Goal: Information Seeking & Learning: Learn about a topic

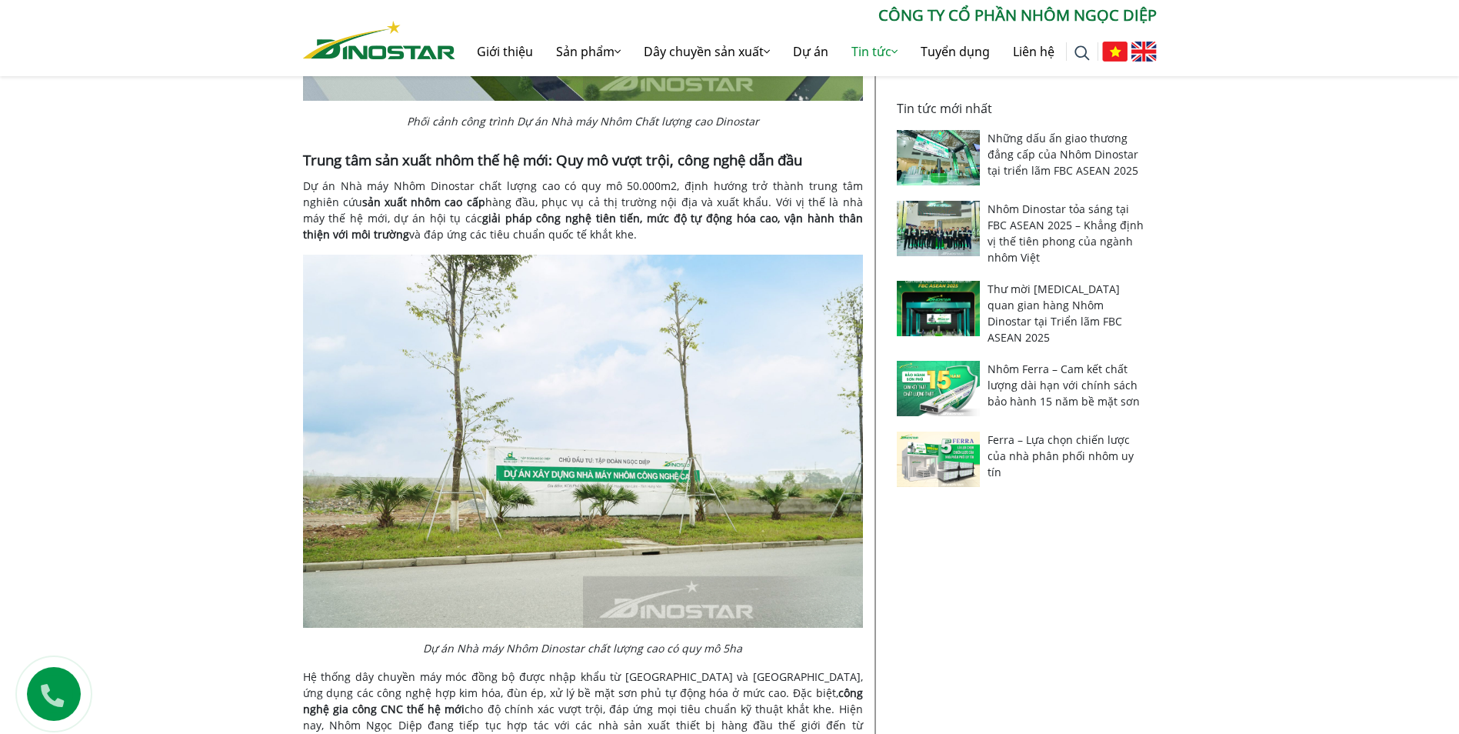
scroll to position [385, 0]
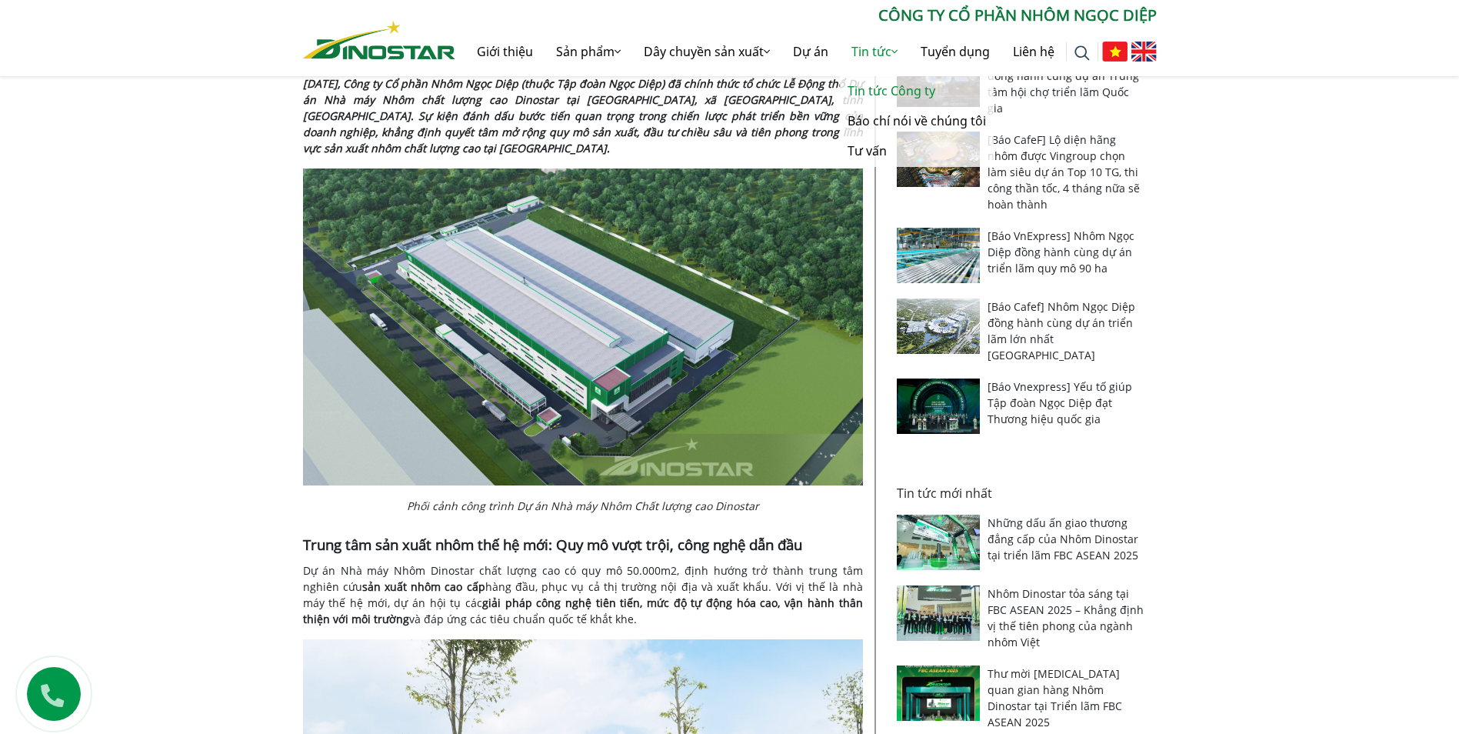
click at [870, 82] on link "Tin tức Công ty" at bounding box center [917, 91] width 154 height 30
click at [808, 47] on link "Dự án" at bounding box center [811, 51] width 58 height 49
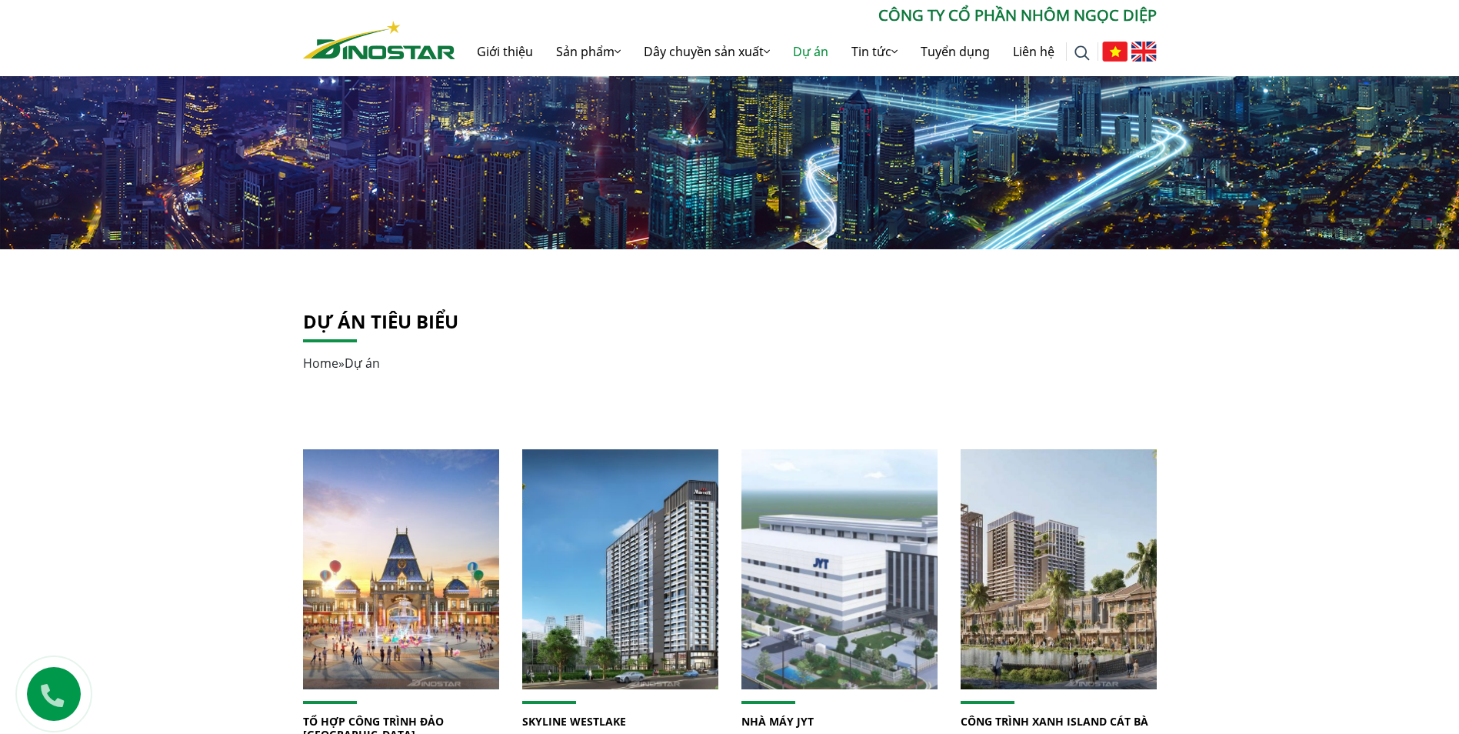
scroll to position [308, 0]
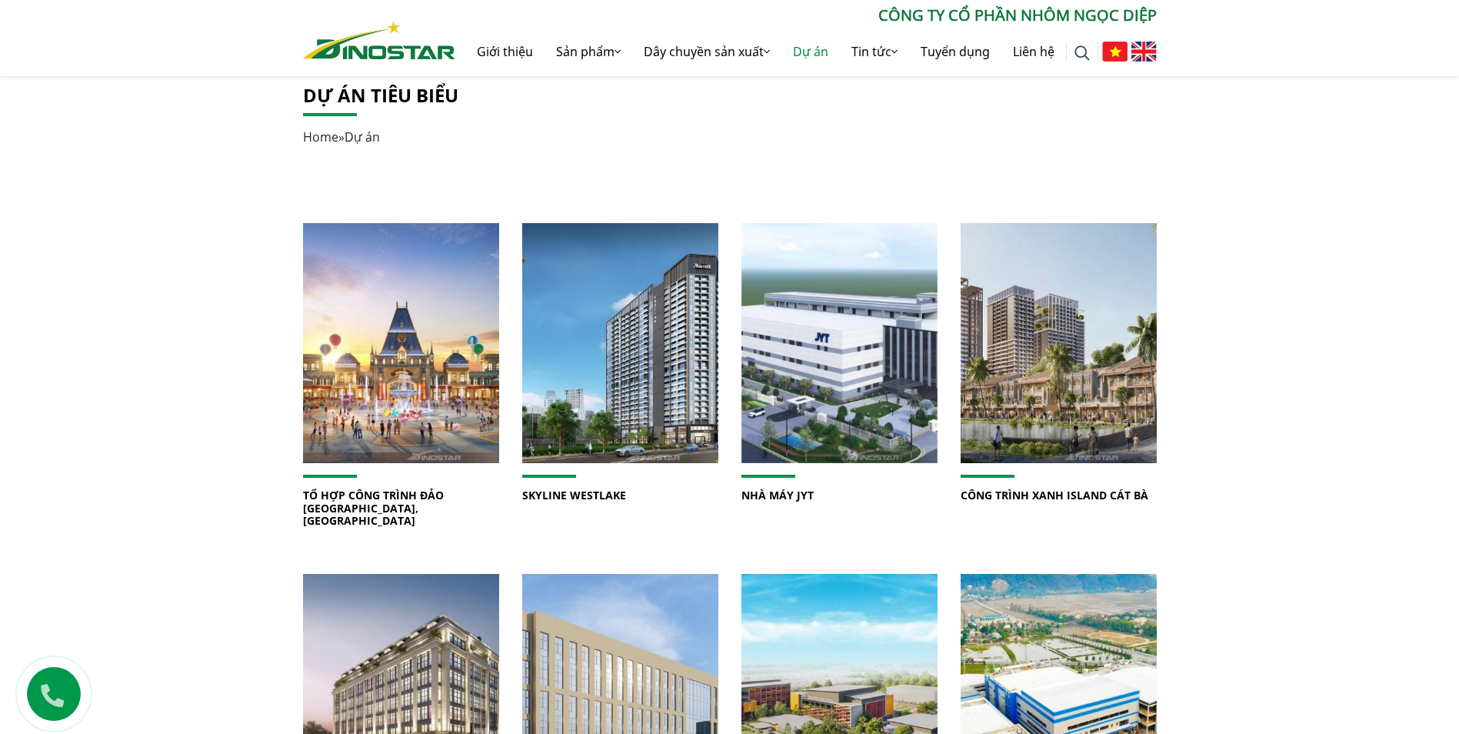
click at [1267, 406] on div "Dự án tiêu biểu Home » Dự án TỔ HỢP CÔNG TRÌNH ĐẢO [GEOGRAPHIC_DATA], [GEOGRAPH…" at bounding box center [729, 678] width 1459 height 1226
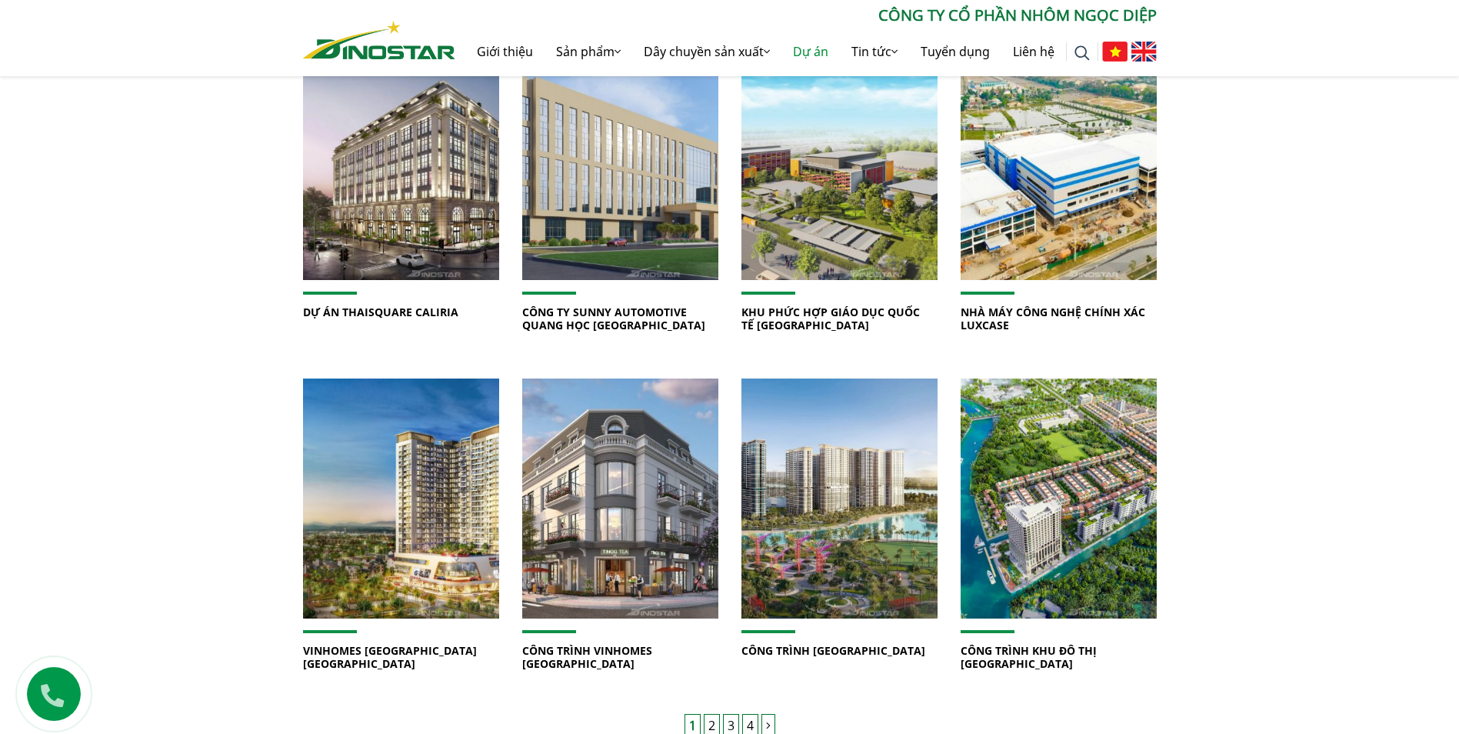
scroll to position [846, 0]
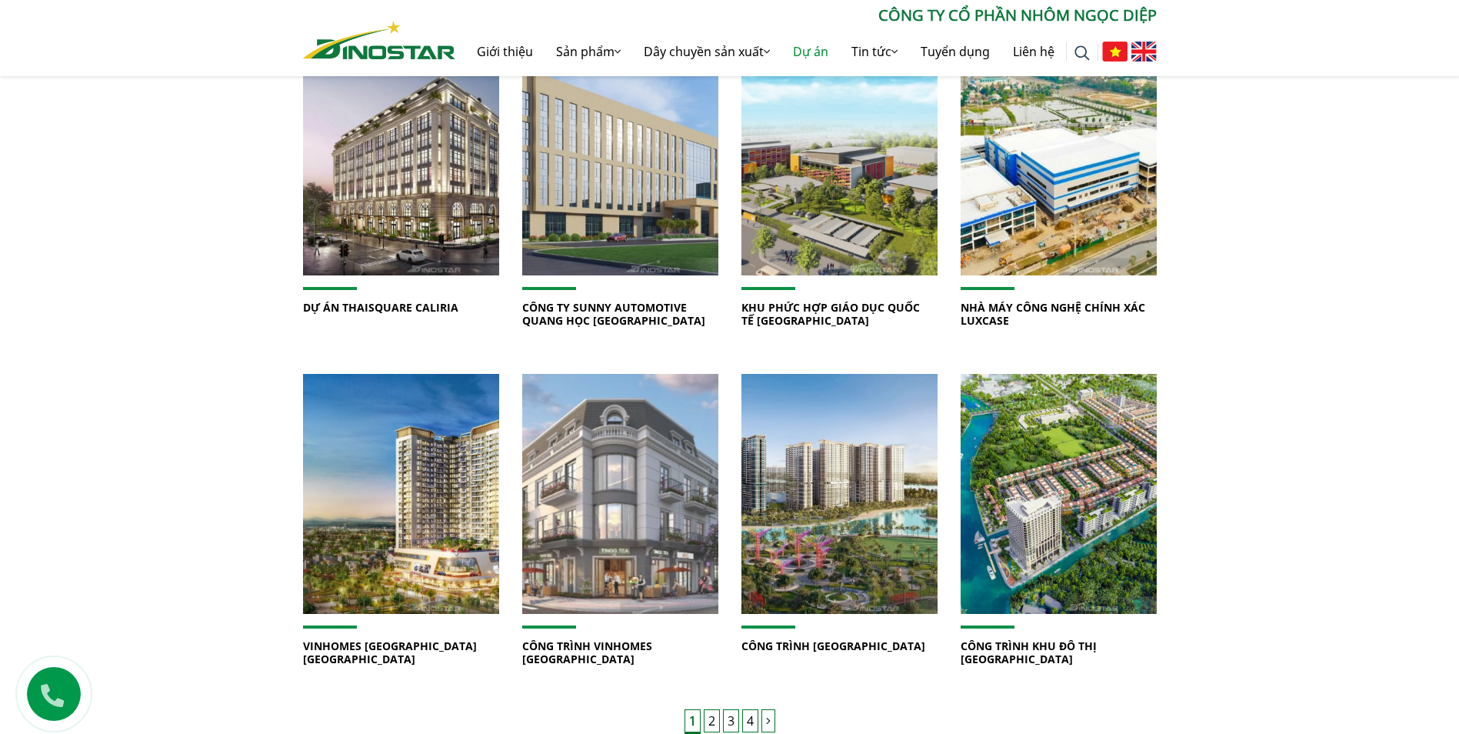
click at [577, 426] on img at bounding box center [620, 493] width 210 height 257
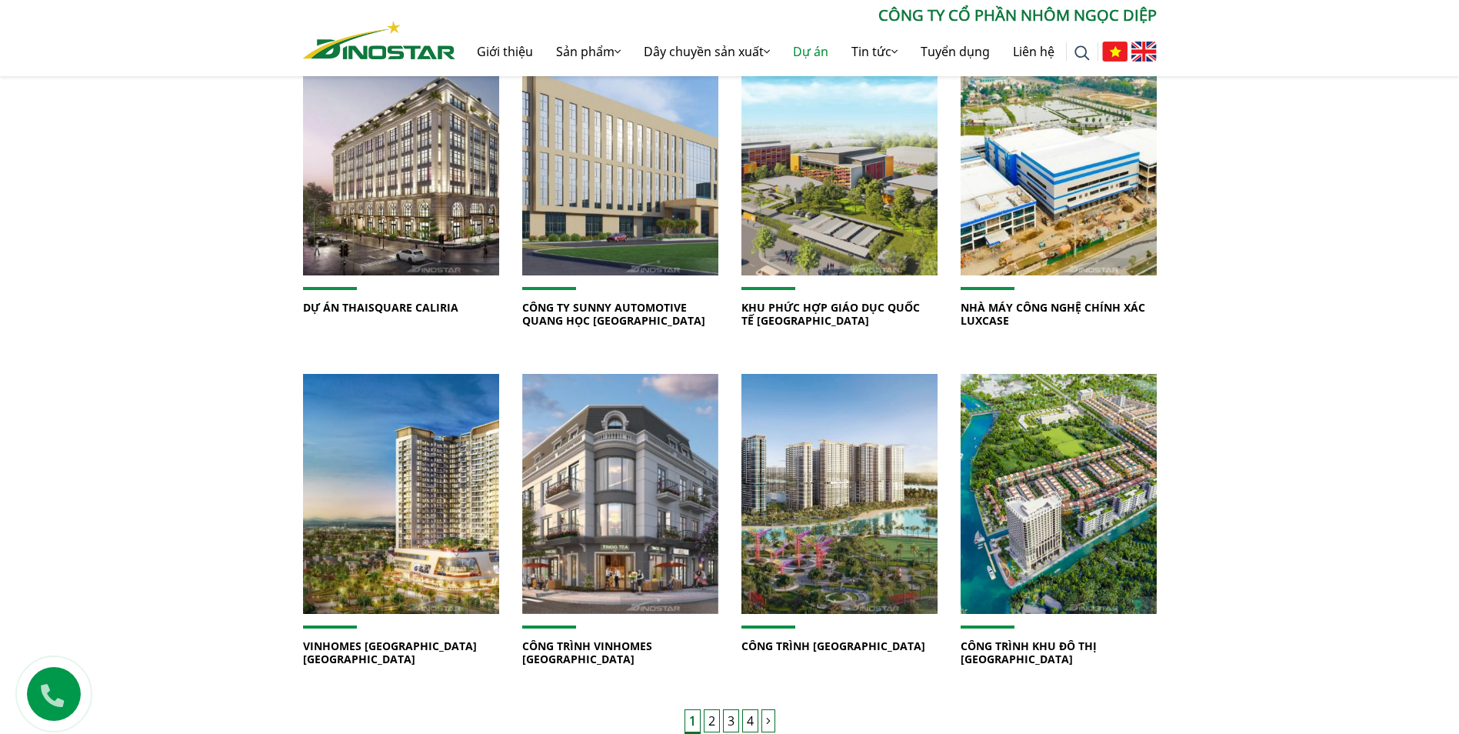
click at [585, 639] on link "CÔNG TRÌNH VINHOMES [GEOGRAPHIC_DATA]" at bounding box center [587, 653] width 130 height 28
